Goal: Transaction & Acquisition: Purchase product/service

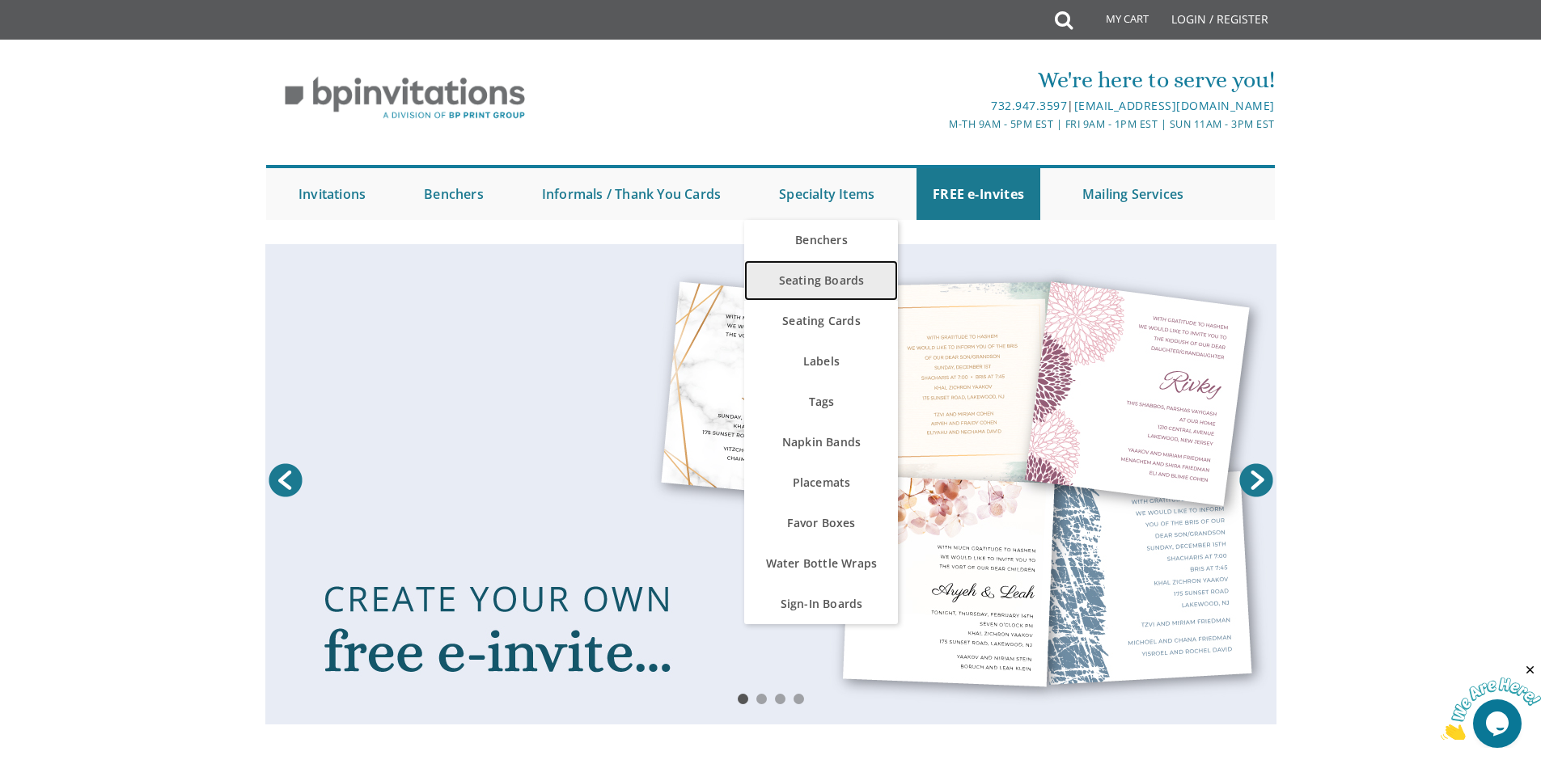
click at [851, 279] on link "Seating Boards" at bounding box center [821, 280] width 154 height 40
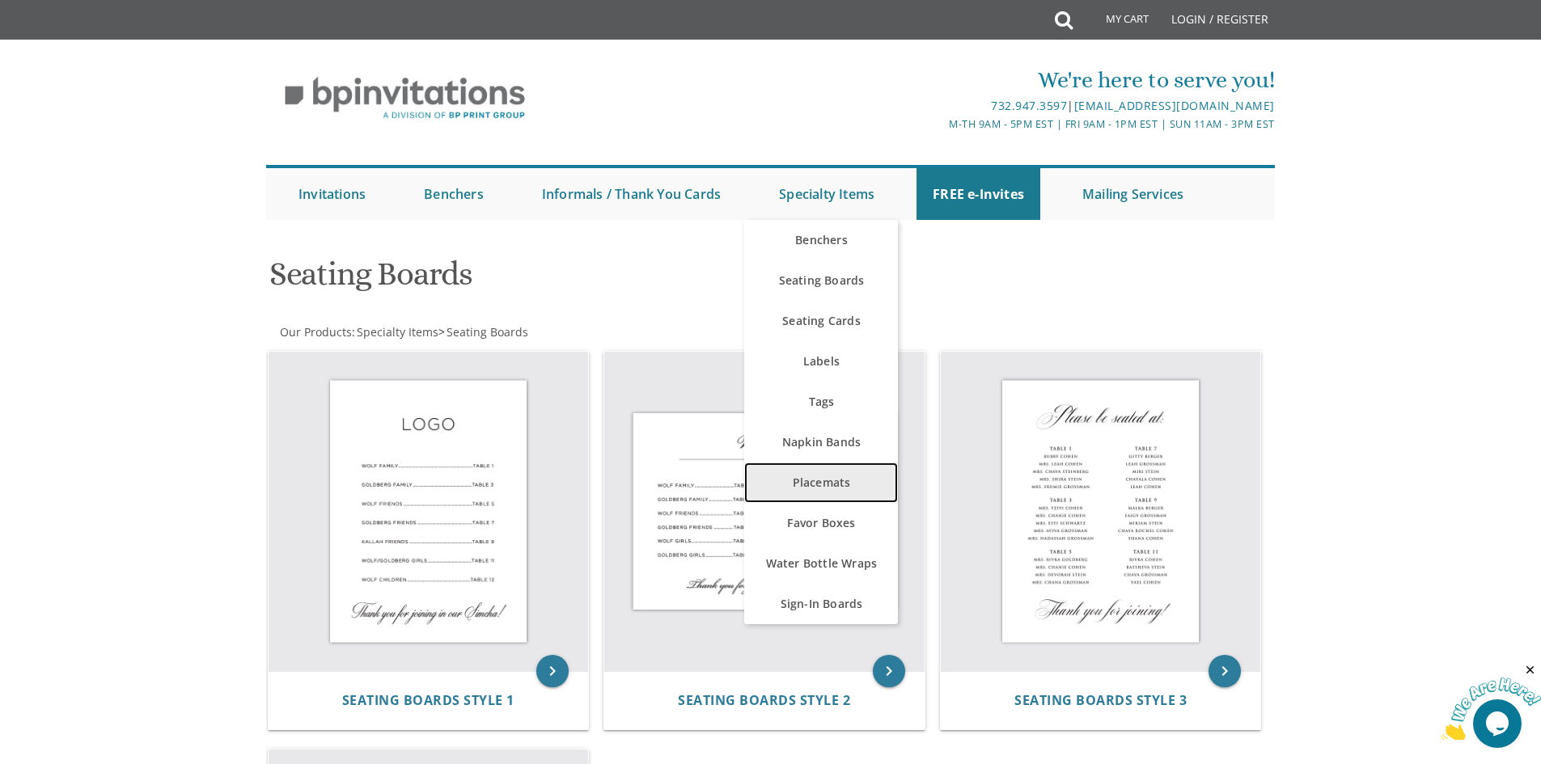
click at [856, 485] on link "Placemats" at bounding box center [821, 483] width 154 height 40
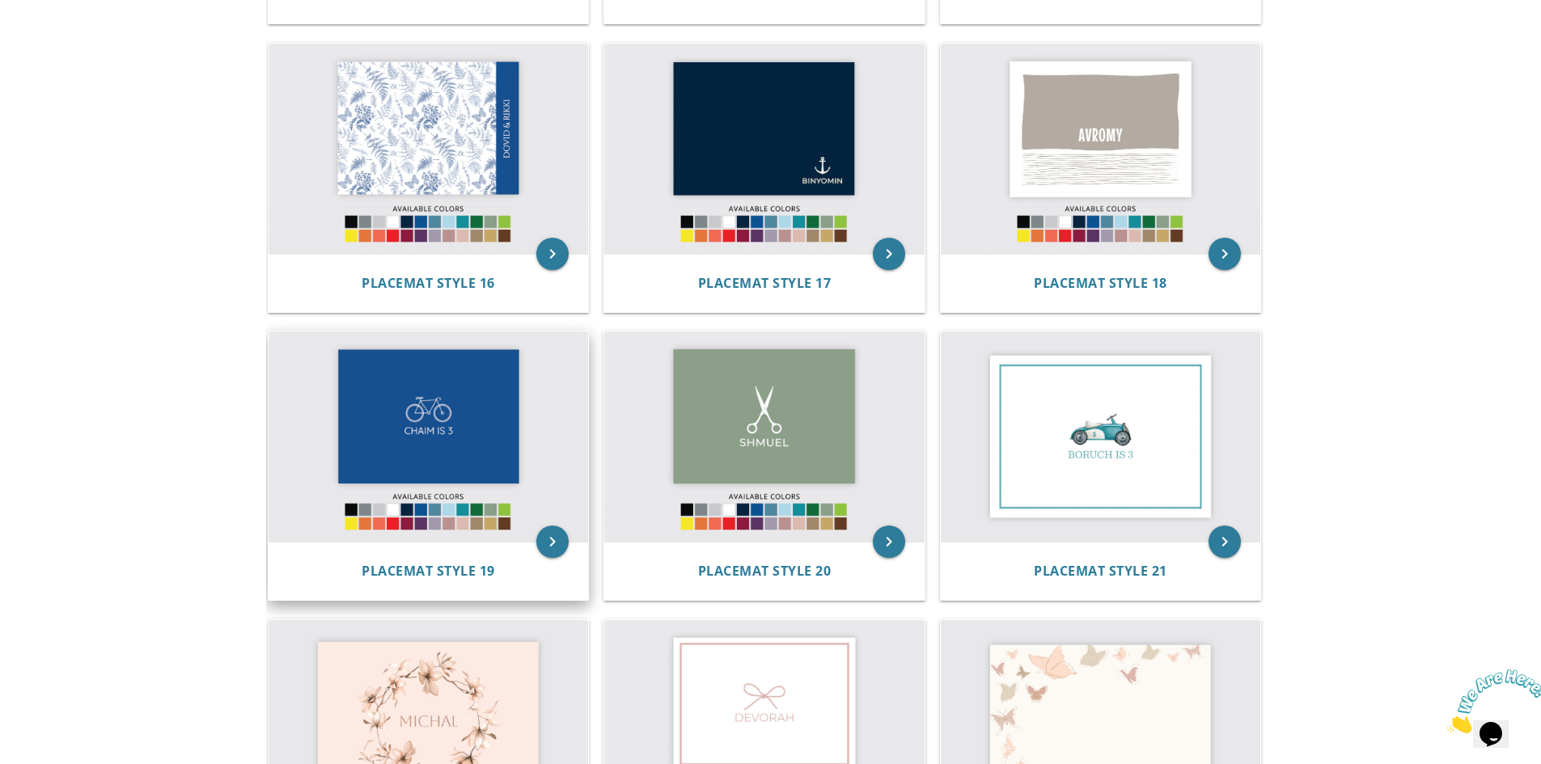
scroll to position [1537, 0]
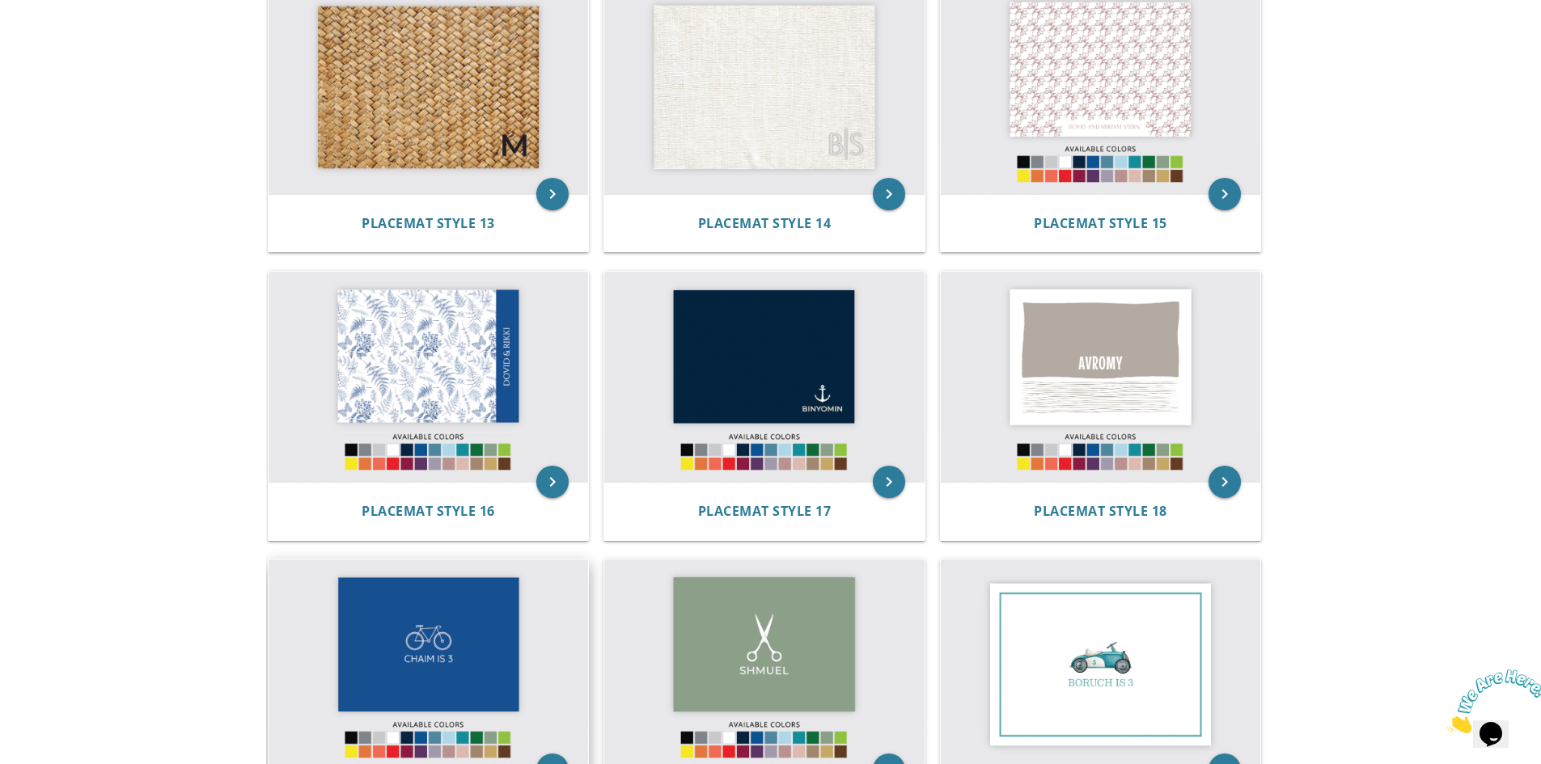
click at [463, 358] on img at bounding box center [428, 377] width 320 height 210
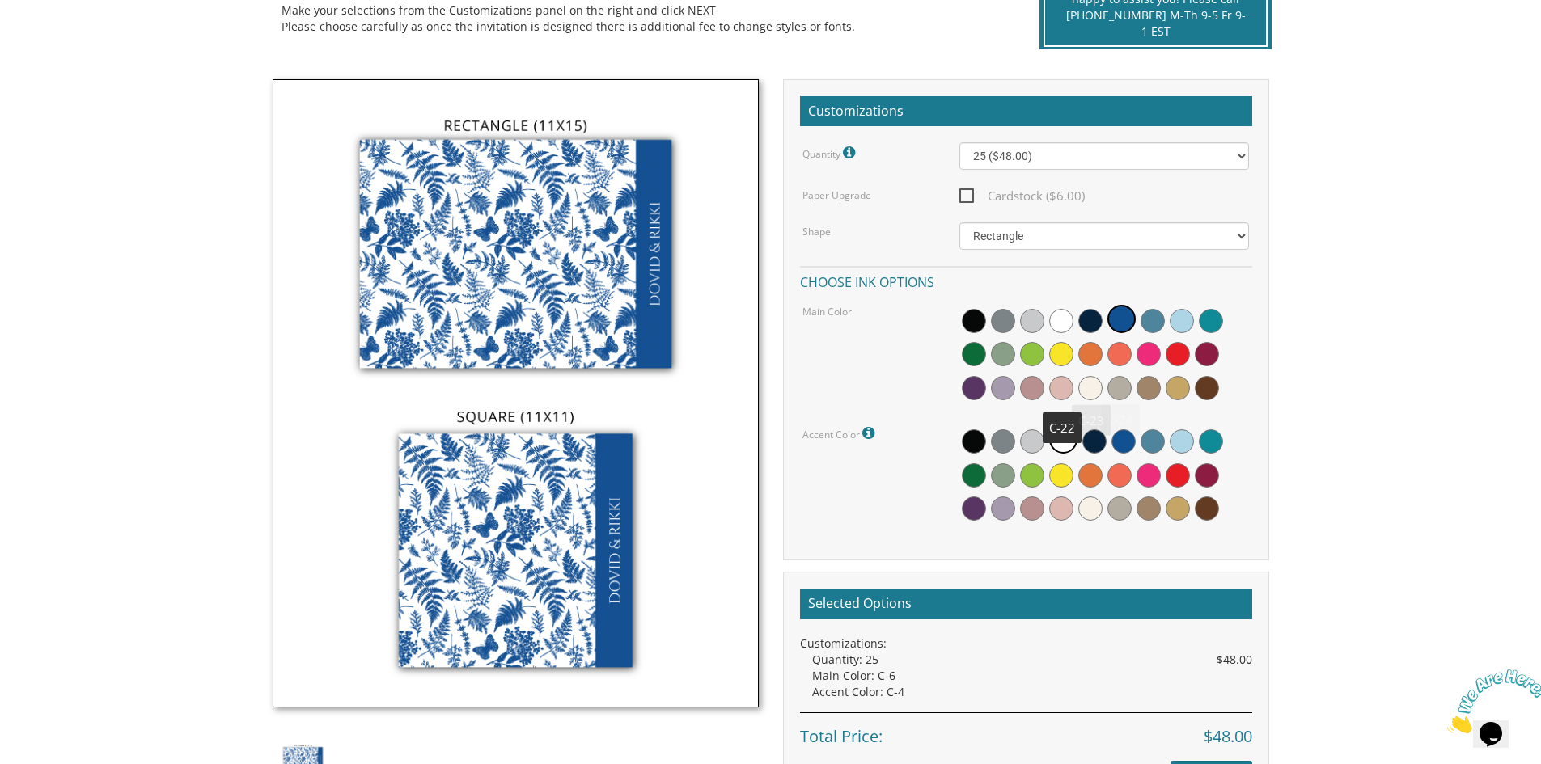
click at [1053, 388] on span at bounding box center [1061, 388] width 24 height 24
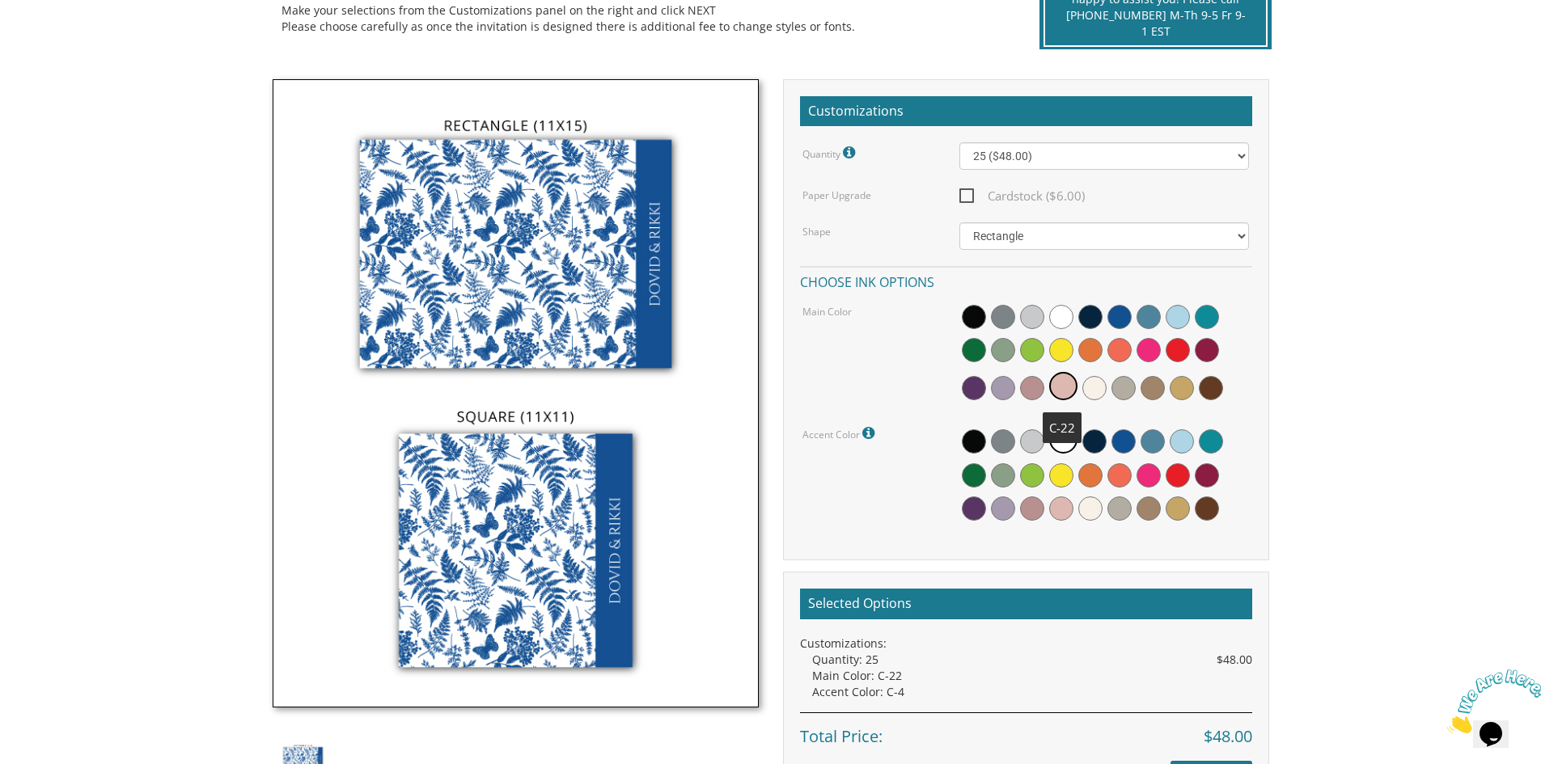
click at [1053, 388] on span at bounding box center [1063, 386] width 28 height 28
click at [1063, 512] on span at bounding box center [1061, 509] width 24 height 24
